Goal: Task Accomplishment & Management: Manage account settings

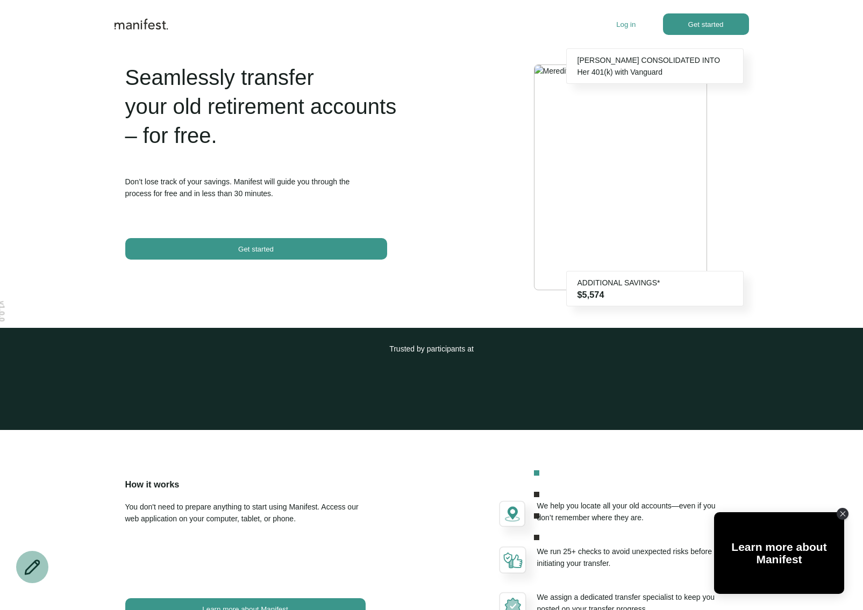
click at [616, 30] on div "Log in Get started" at bounding box center [682, 24] width 132 height 22
click at [622, 24] on p "Log in" at bounding box center [625, 24] width 19 height 8
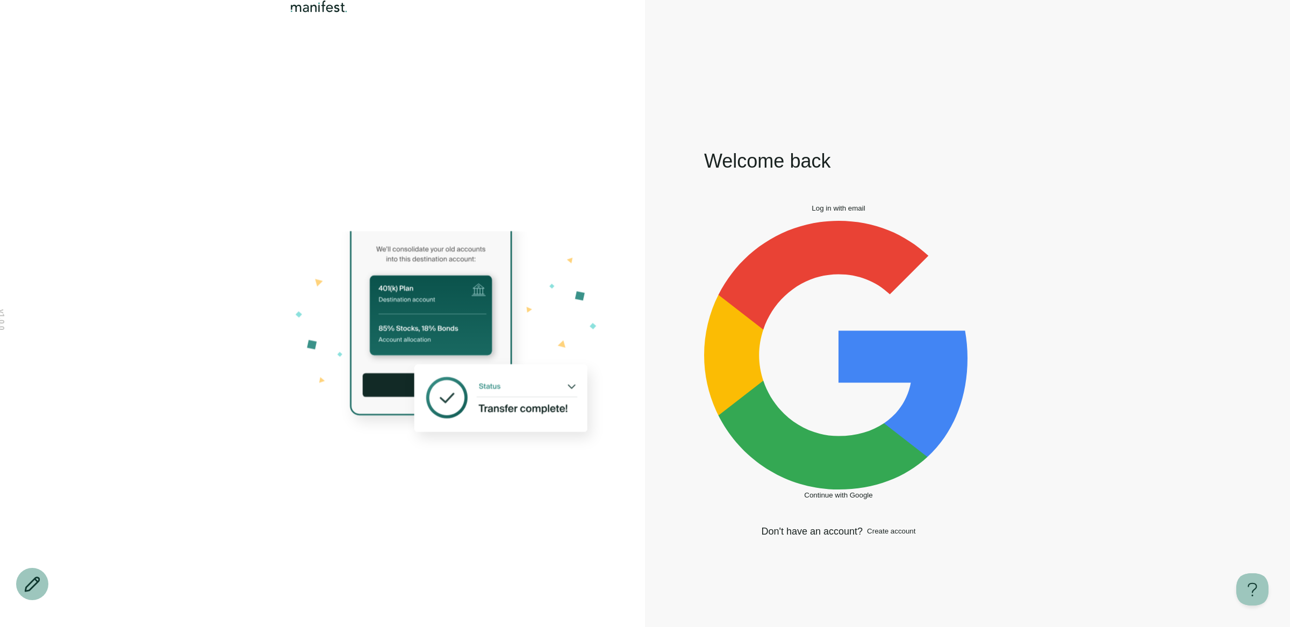
click at [862, 212] on span "Log in with email" at bounding box center [838, 208] width 53 height 8
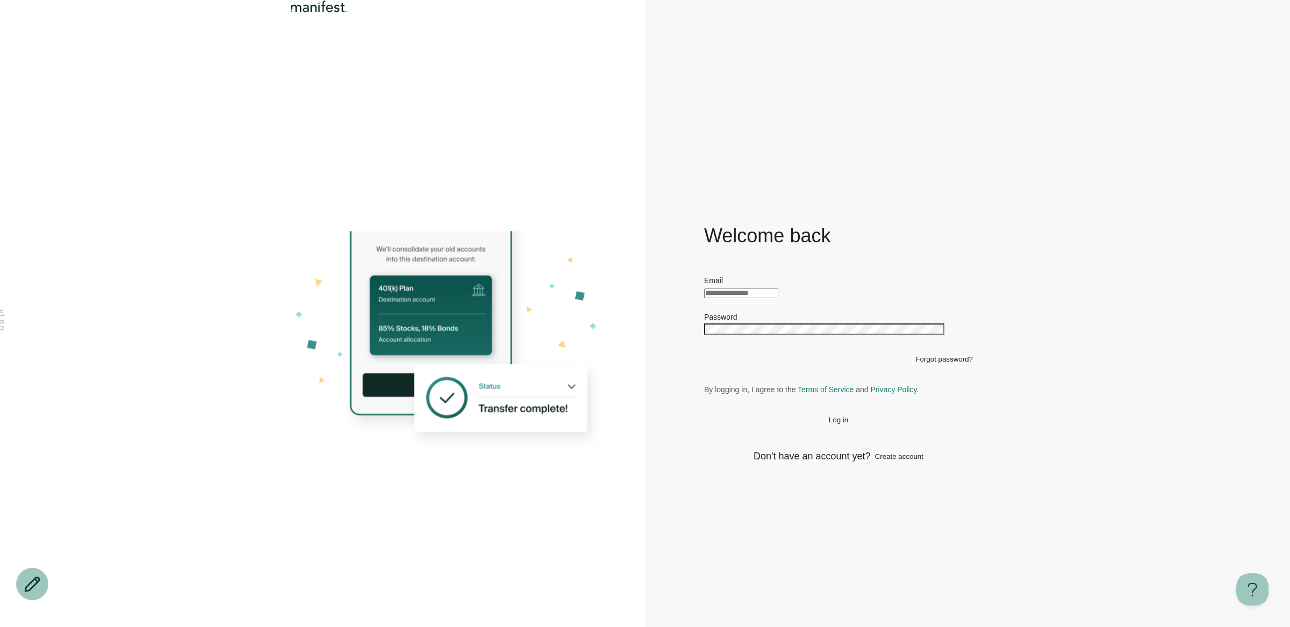
click at [778, 289] on input "text" at bounding box center [741, 294] width 74 height 10
type input "**********"
click at [846, 424] on span "Log in" at bounding box center [838, 420] width 19 height 8
